Goal: Information Seeking & Learning: Learn about a topic

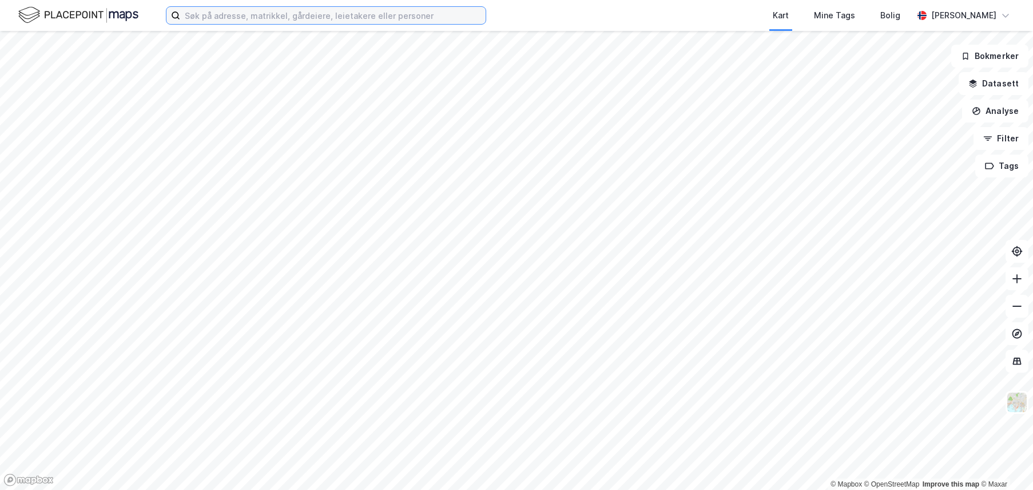
click at [325, 21] on input at bounding box center [333, 15] width 306 height 17
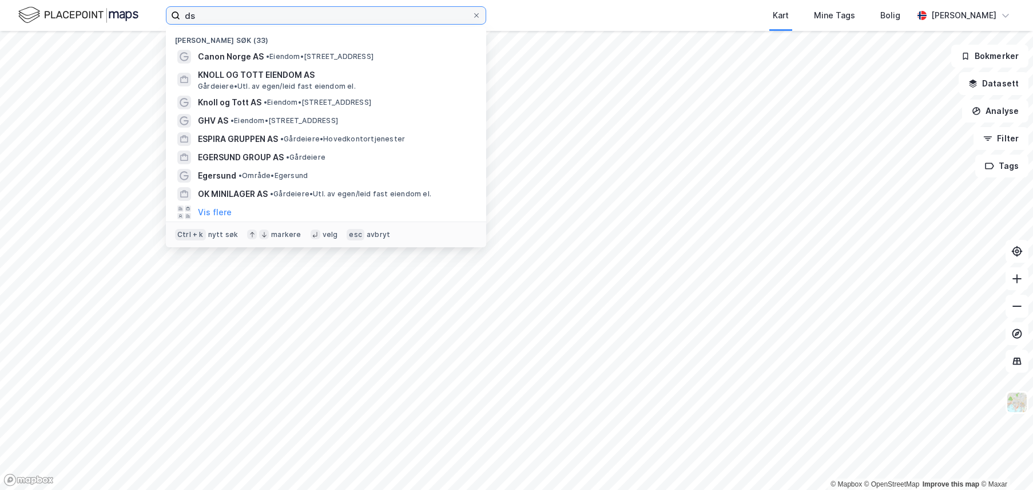
type input "d"
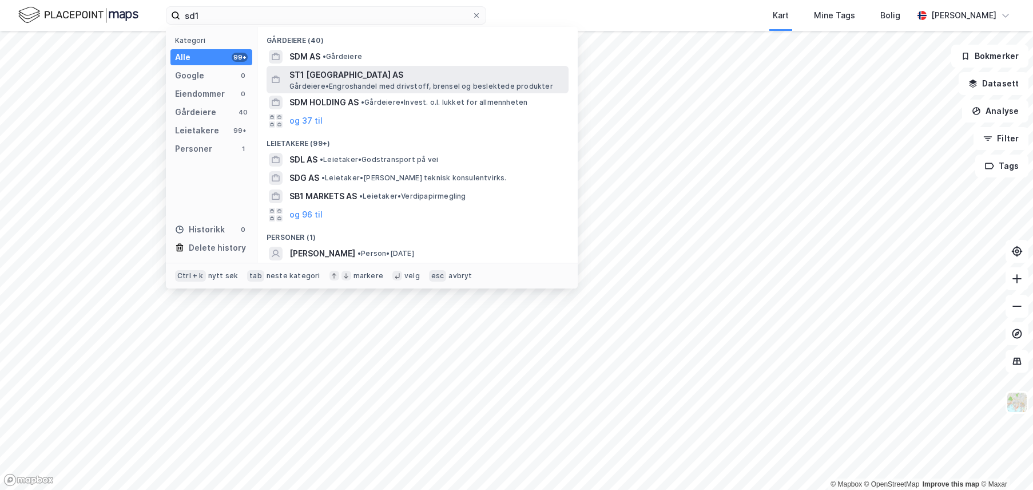
click at [339, 77] on span "ST1 [GEOGRAPHIC_DATA] AS" at bounding box center [427, 75] width 275 height 14
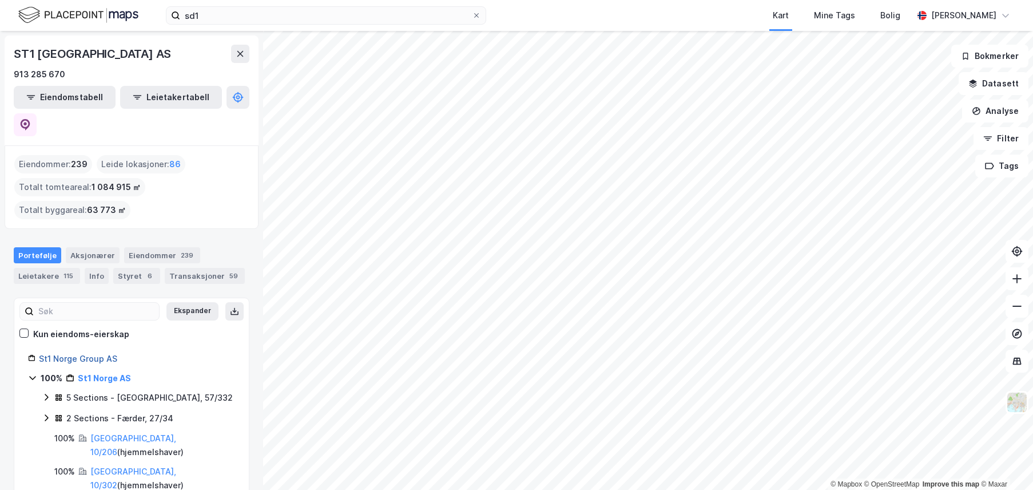
click at [94, 354] on link "St1 Norge Group AS" at bounding box center [78, 359] width 78 height 10
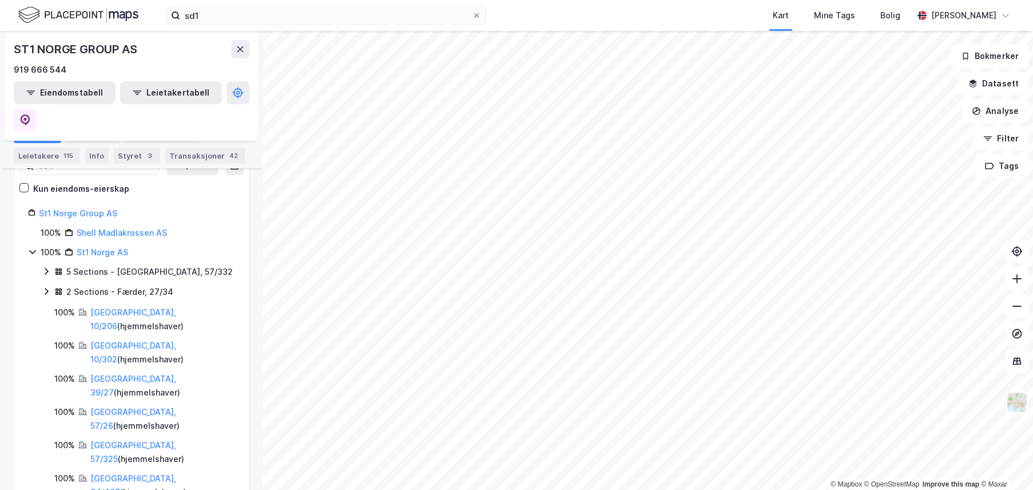
scroll to position [68, 0]
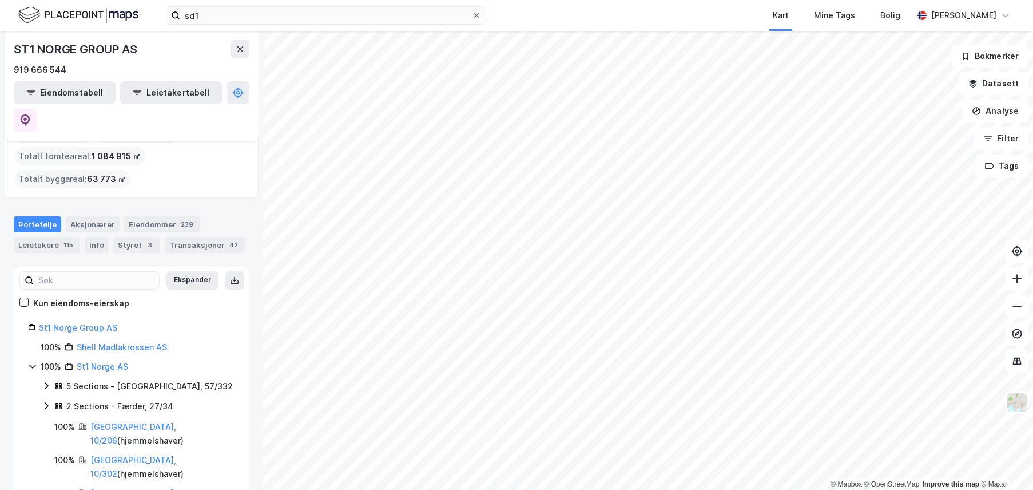
click at [216, 154] on div "Eiendommer : 239 Leide lokasjoner : 2 Totalt tomteareal : 1 084 915 ㎡ Totalt by…" at bounding box center [131, 156] width 235 height 64
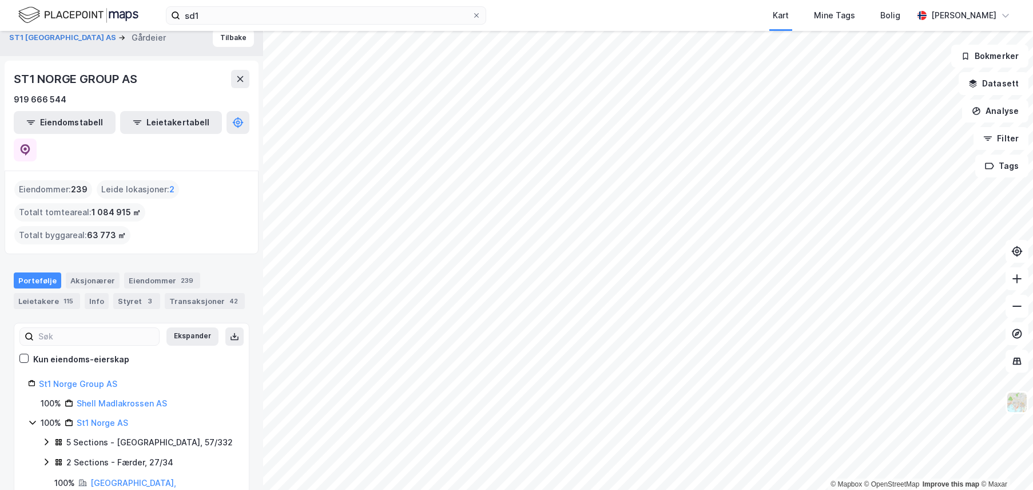
scroll to position [0, 0]
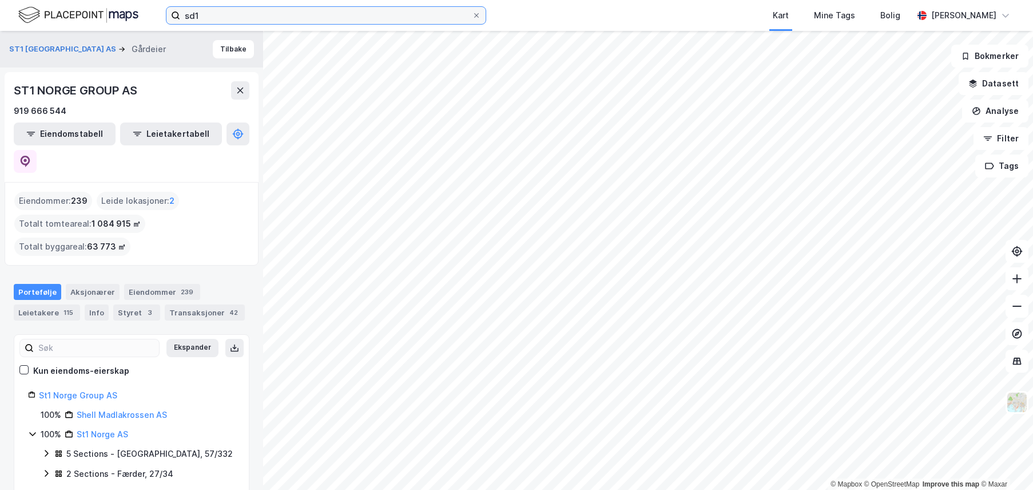
click at [200, 19] on input "sd1" at bounding box center [326, 15] width 292 height 17
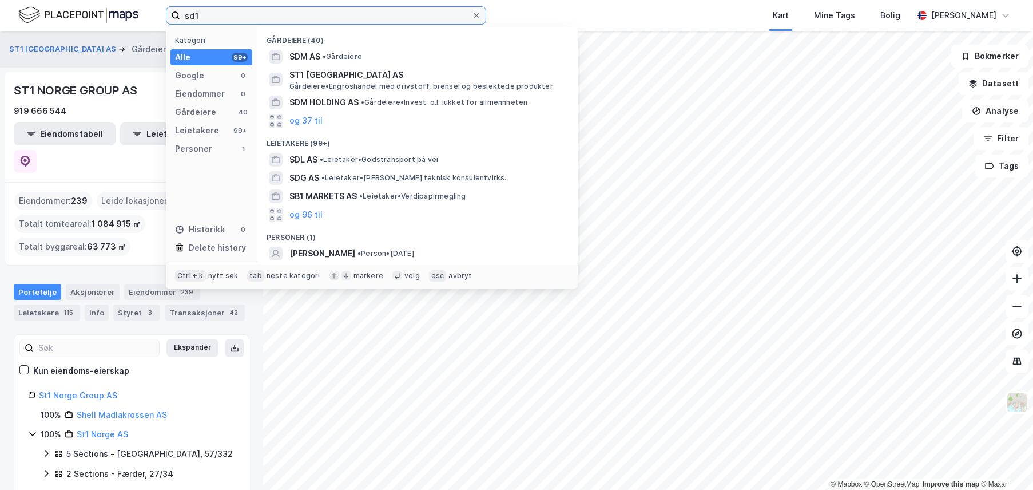
click at [200, 19] on input "sd1" at bounding box center [326, 15] width 292 height 17
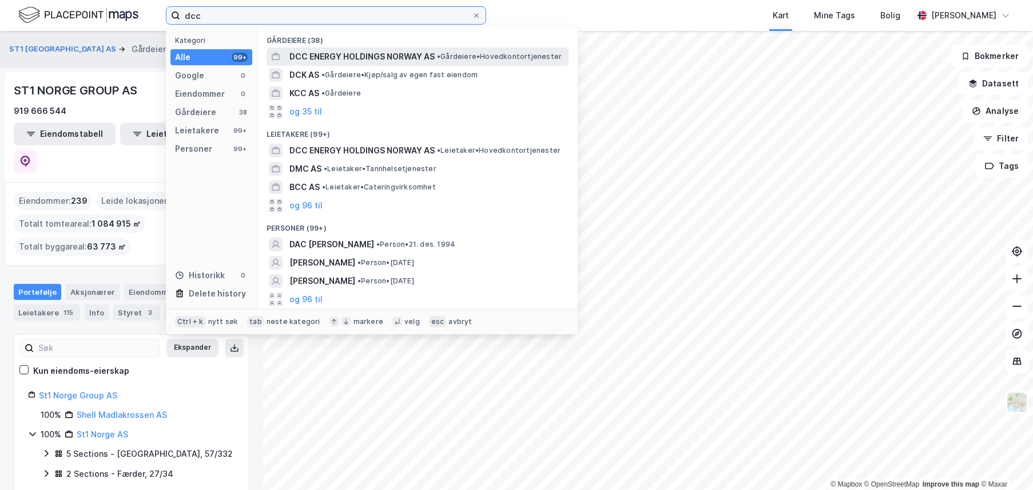
type input "dcc"
click at [391, 53] on span "DCC ENERGY HOLDINGS NORWAY AS" at bounding box center [362, 57] width 145 height 14
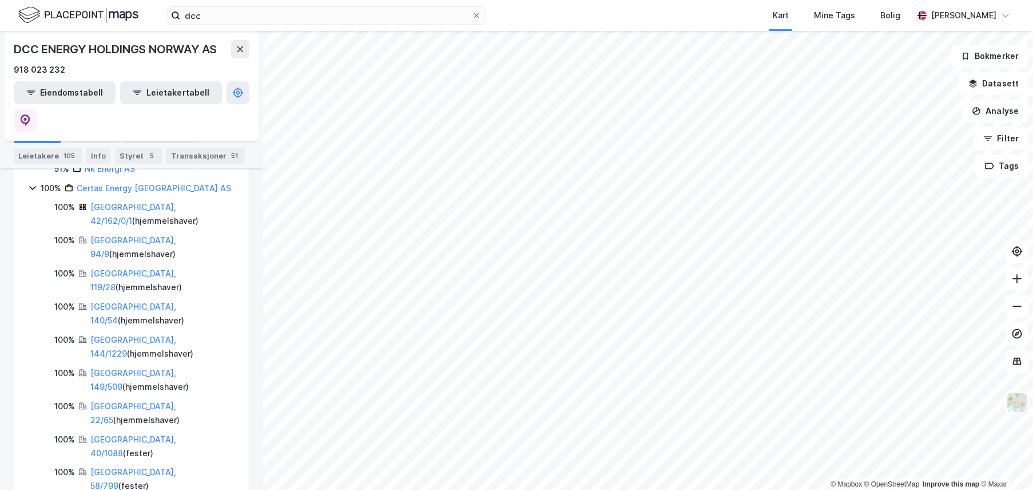
scroll to position [172, 0]
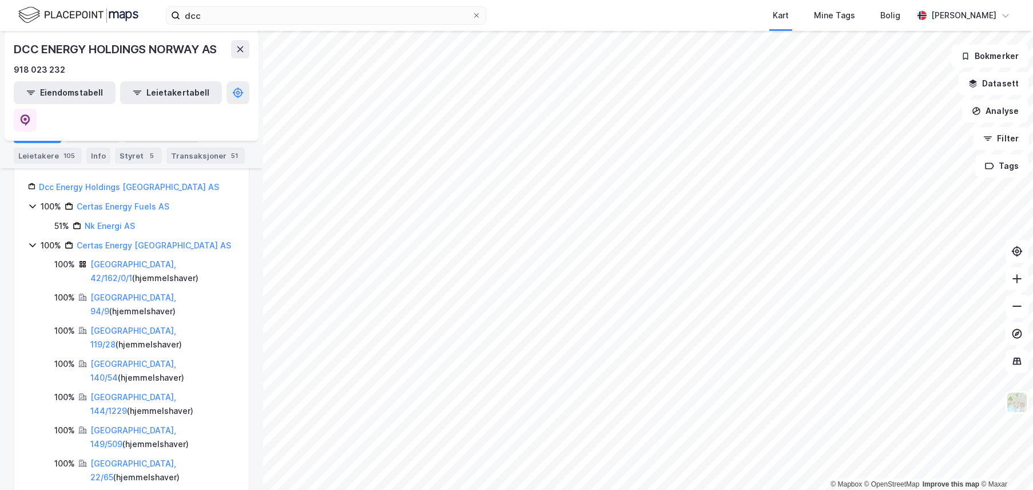
click at [106, 239] on div "Certas Energy [GEOGRAPHIC_DATA] AS" at bounding box center [154, 246] width 154 height 14
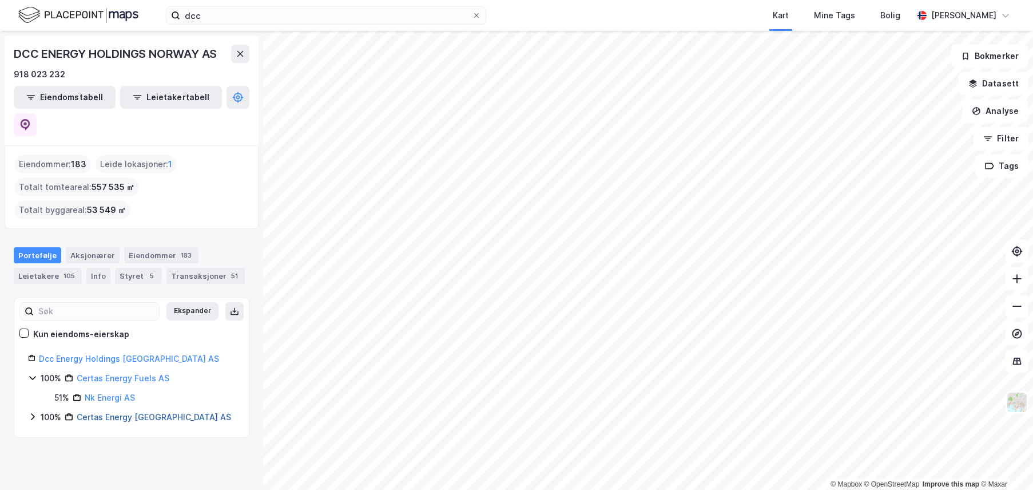
click at [125, 412] on link "Certas Energy [GEOGRAPHIC_DATA] AS" at bounding box center [154, 417] width 154 height 10
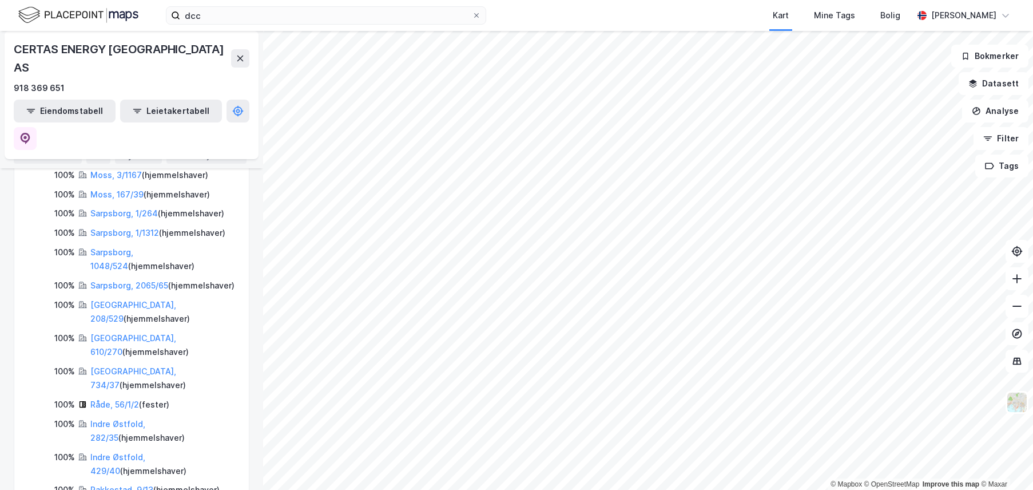
scroll to position [769, 0]
